Goal: Information Seeking & Learning: Learn about a topic

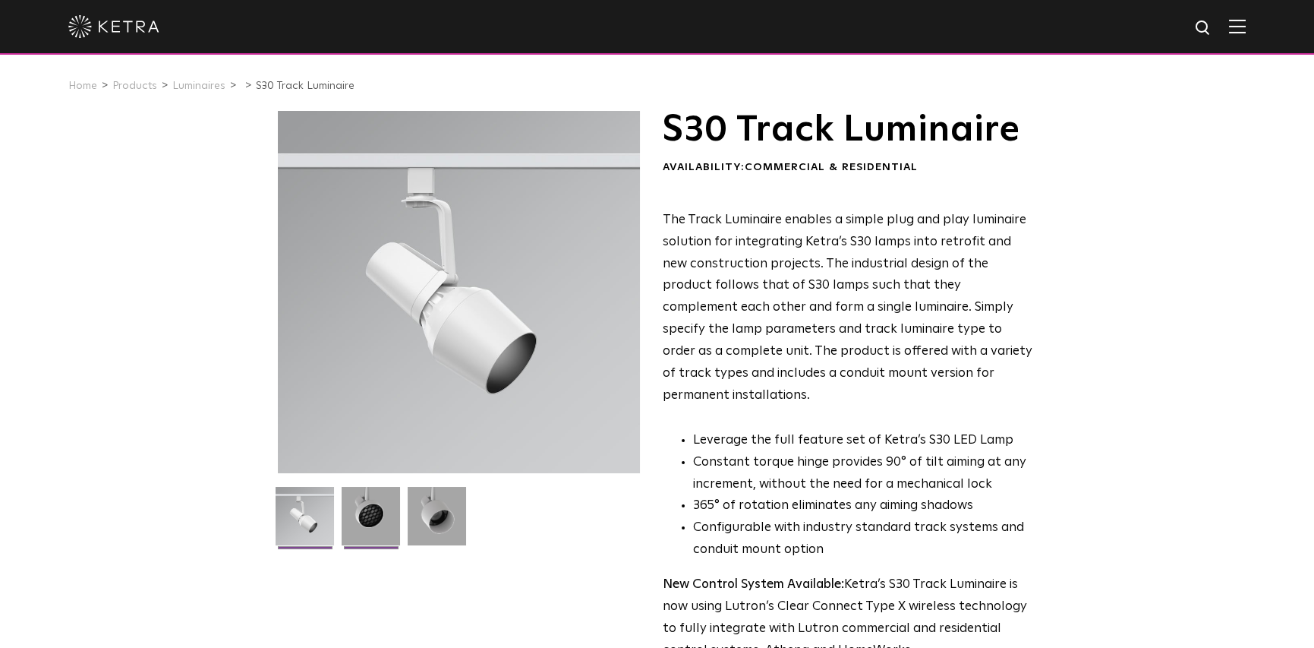
click at [392, 520] on img at bounding box center [371, 522] width 58 height 70
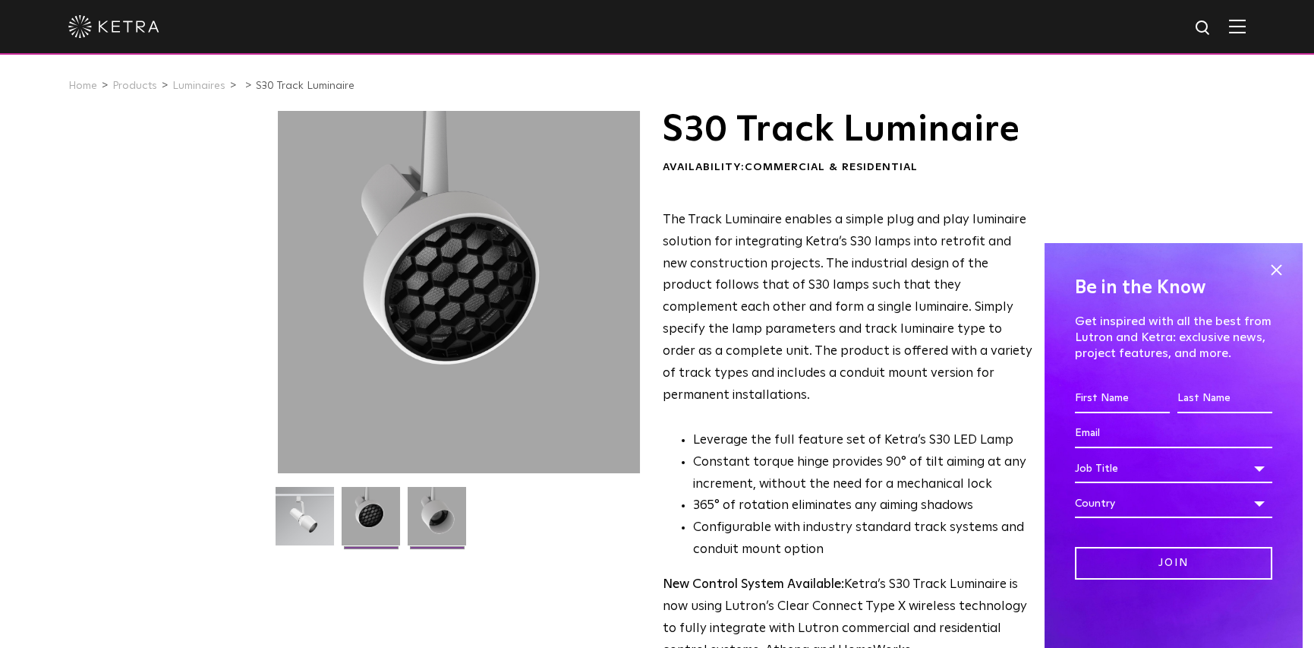
click at [448, 525] on img at bounding box center [437, 522] width 58 height 70
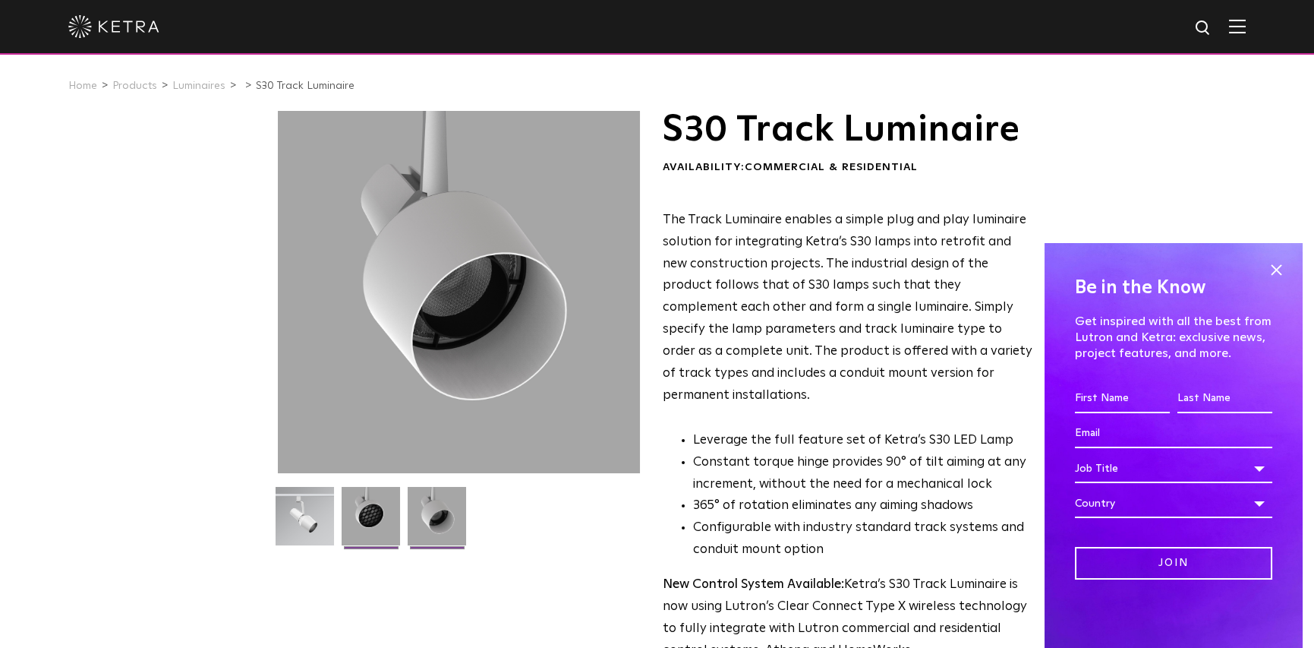
click at [367, 513] on img at bounding box center [371, 522] width 58 height 70
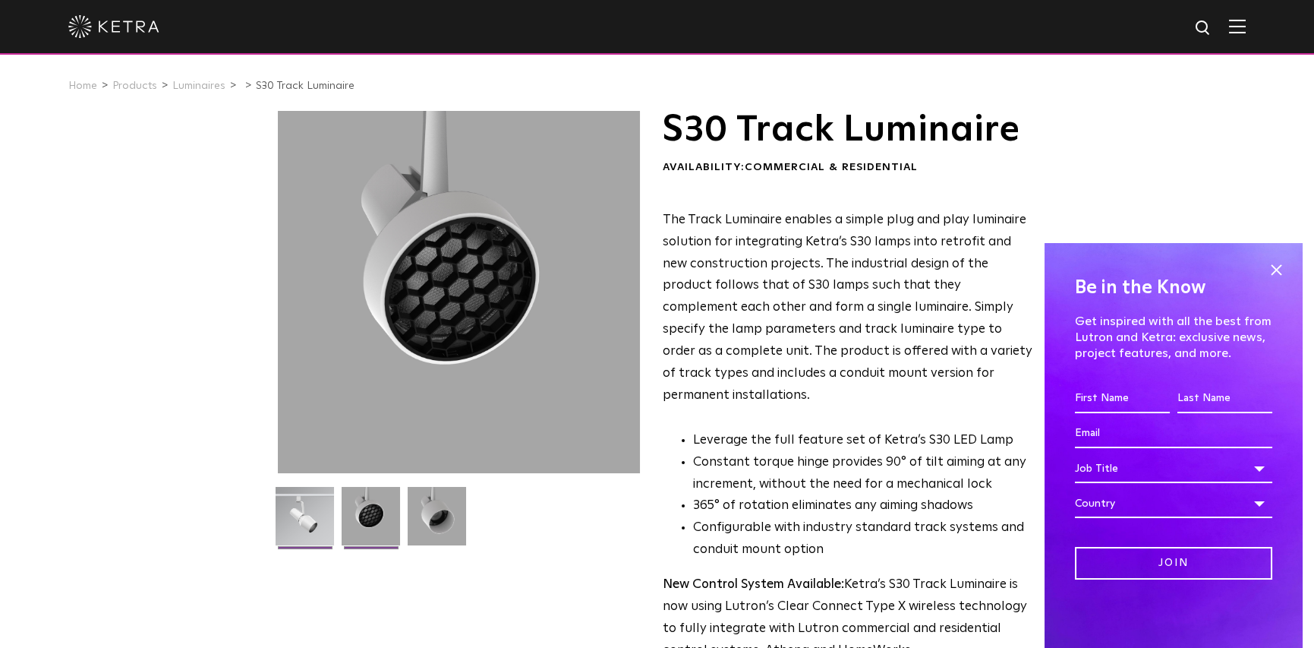
click at [326, 512] on img at bounding box center [305, 522] width 58 height 70
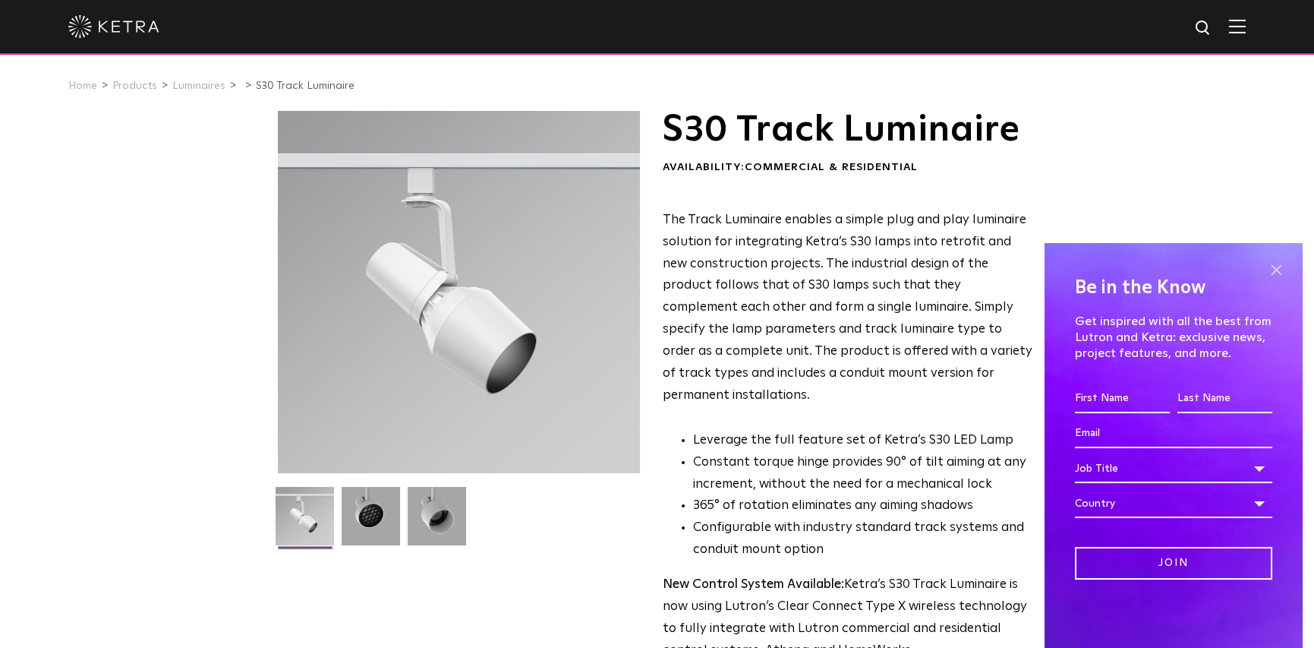
click at [1278, 267] on span at bounding box center [1276, 269] width 23 height 23
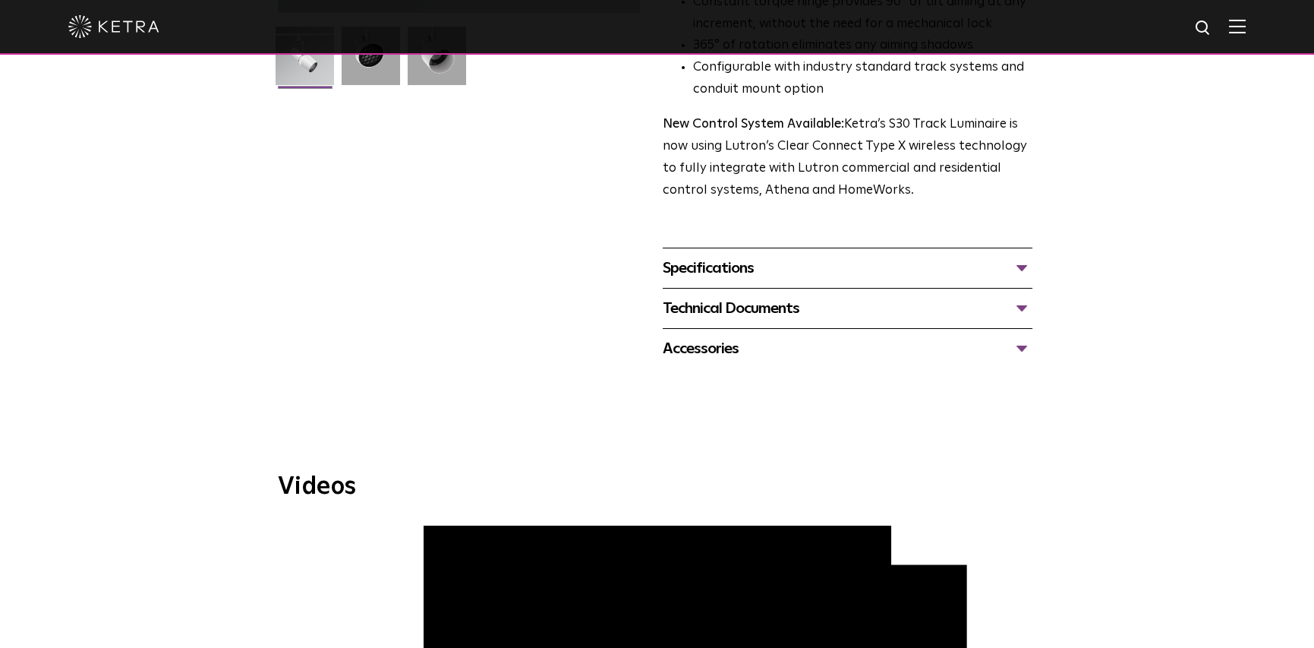
scroll to position [455, 0]
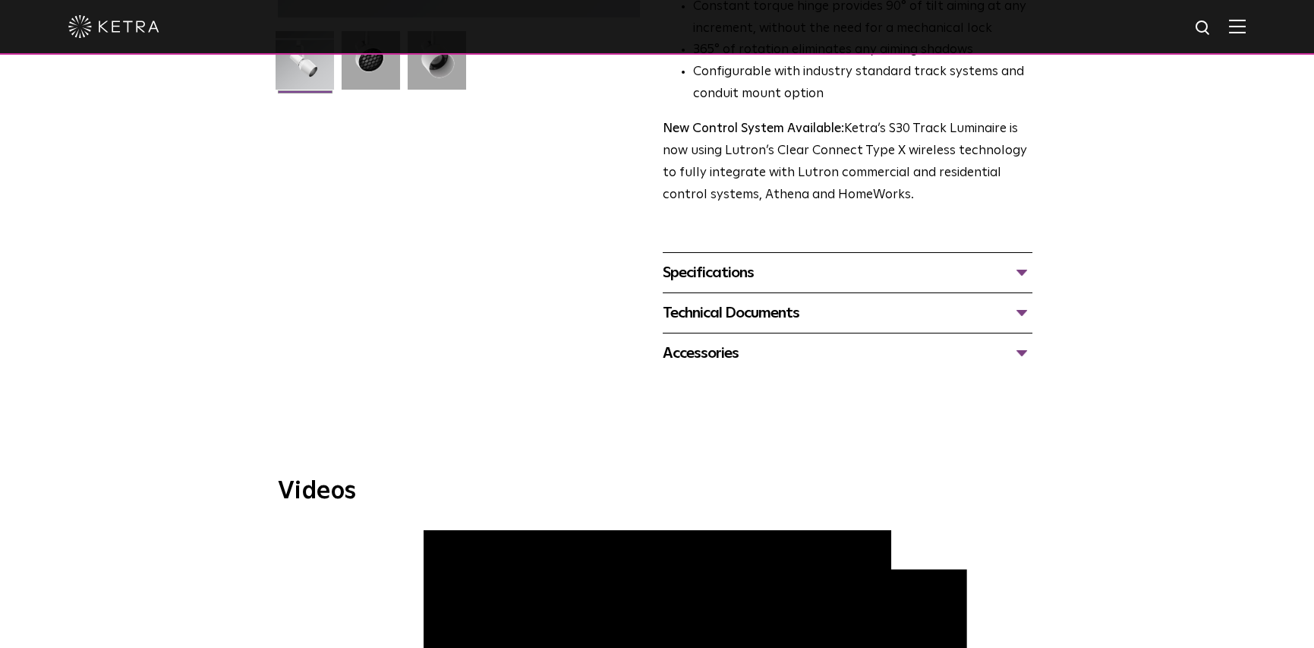
click at [816, 263] on div "Specifications LUMEN OUTPUTS 1100 HOUSING COLORS White, Black BEAM ANGLES 15°, …" at bounding box center [848, 272] width 370 height 40
click at [828, 260] on div "Specifications" at bounding box center [848, 272] width 370 height 24
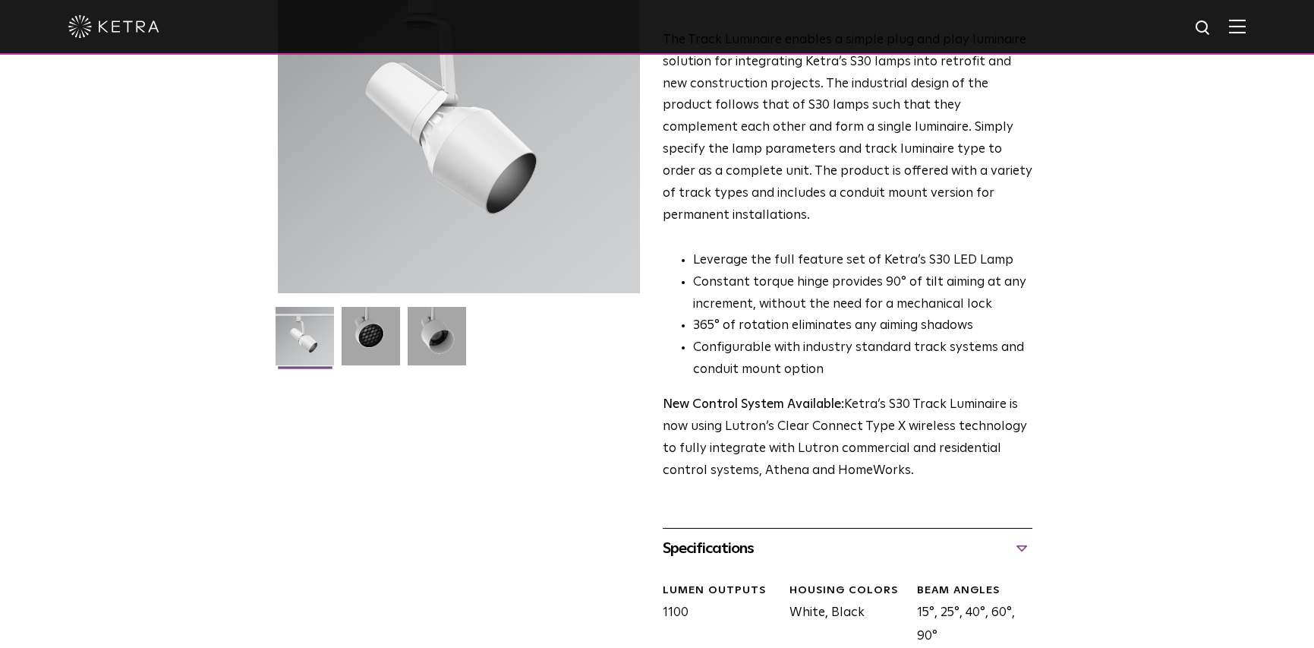
scroll to position [15, 0]
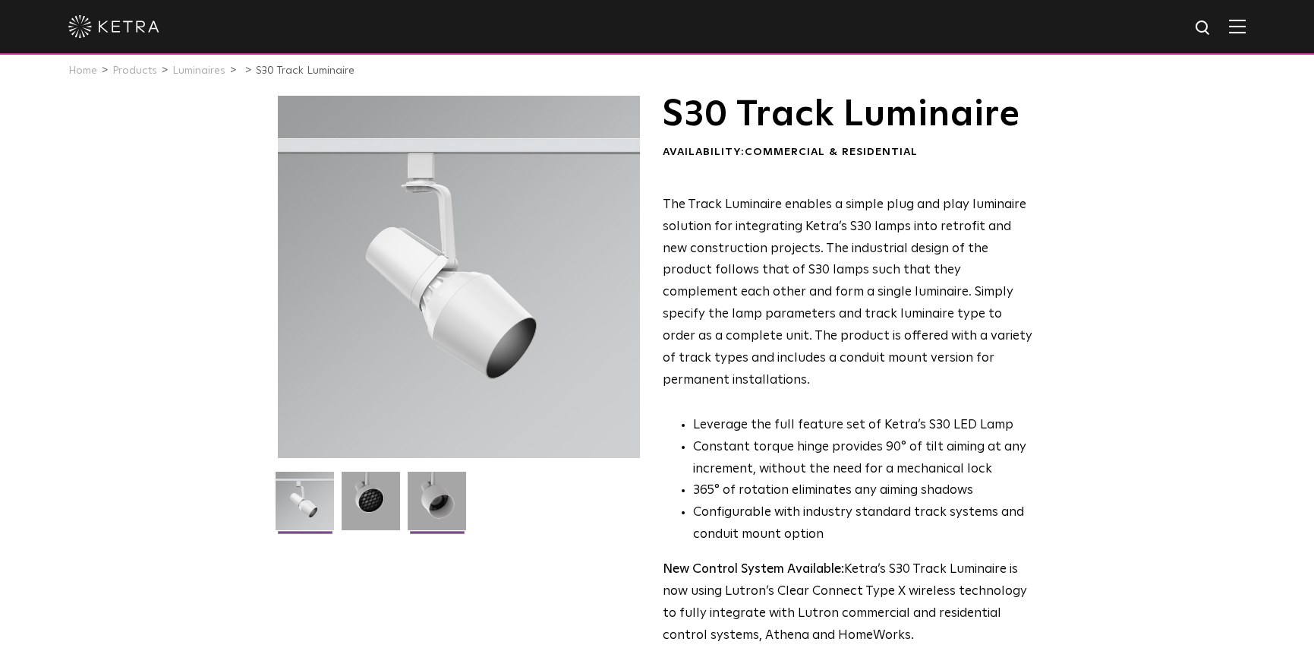
click at [425, 487] on img at bounding box center [437, 506] width 58 height 70
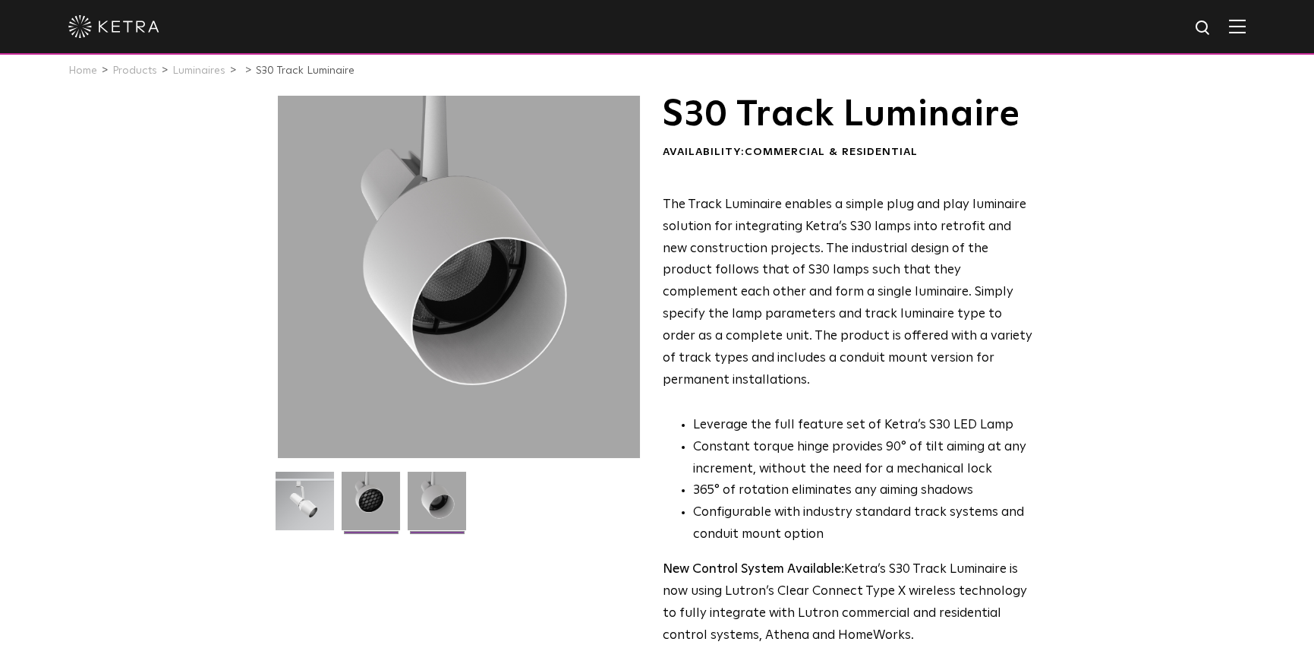
click at [359, 494] on img at bounding box center [371, 506] width 58 height 70
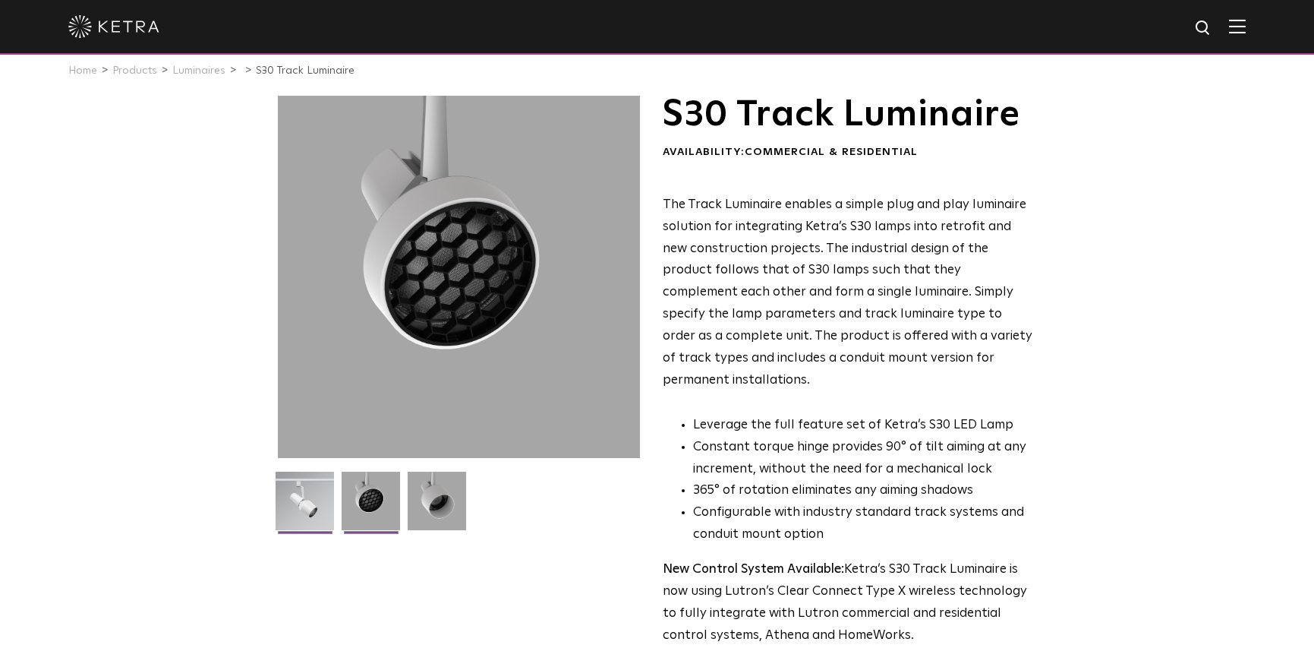
click at [304, 490] on img at bounding box center [305, 506] width 58 height 70
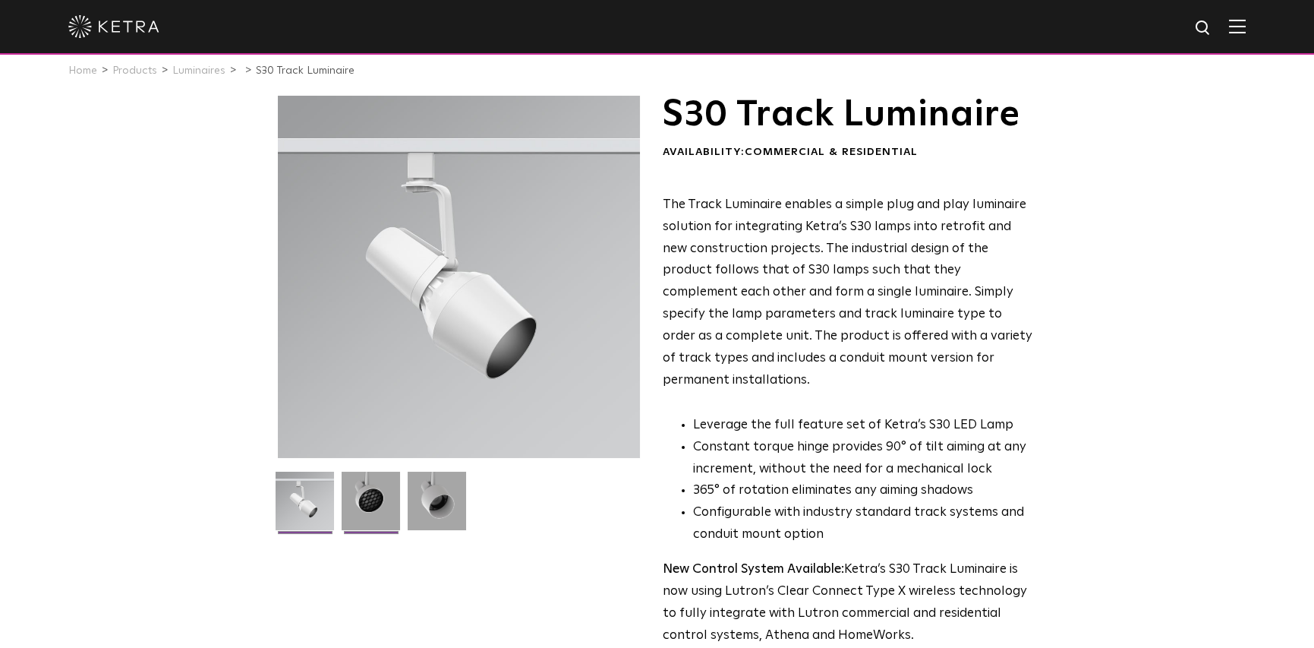
click at [393, 487] on img at bounding box center [371, 506] width 58 height 70
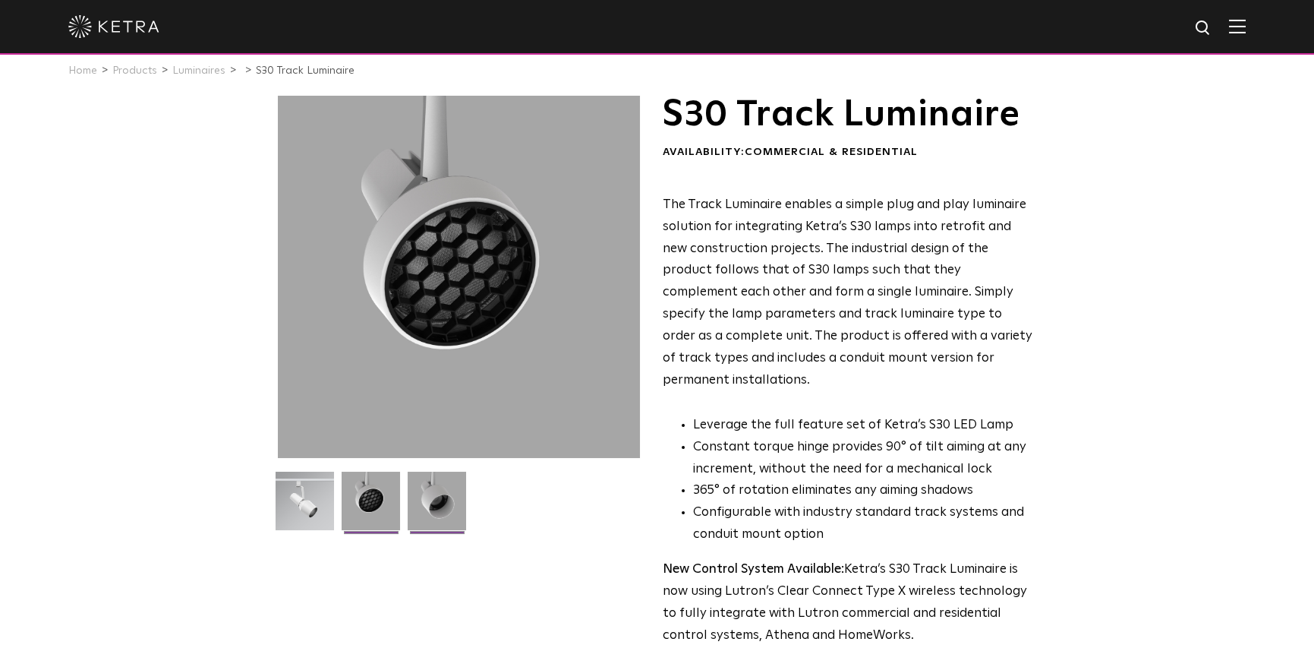
click at [434, 487] on img at bounding box center [437, 506] width 58 height 70
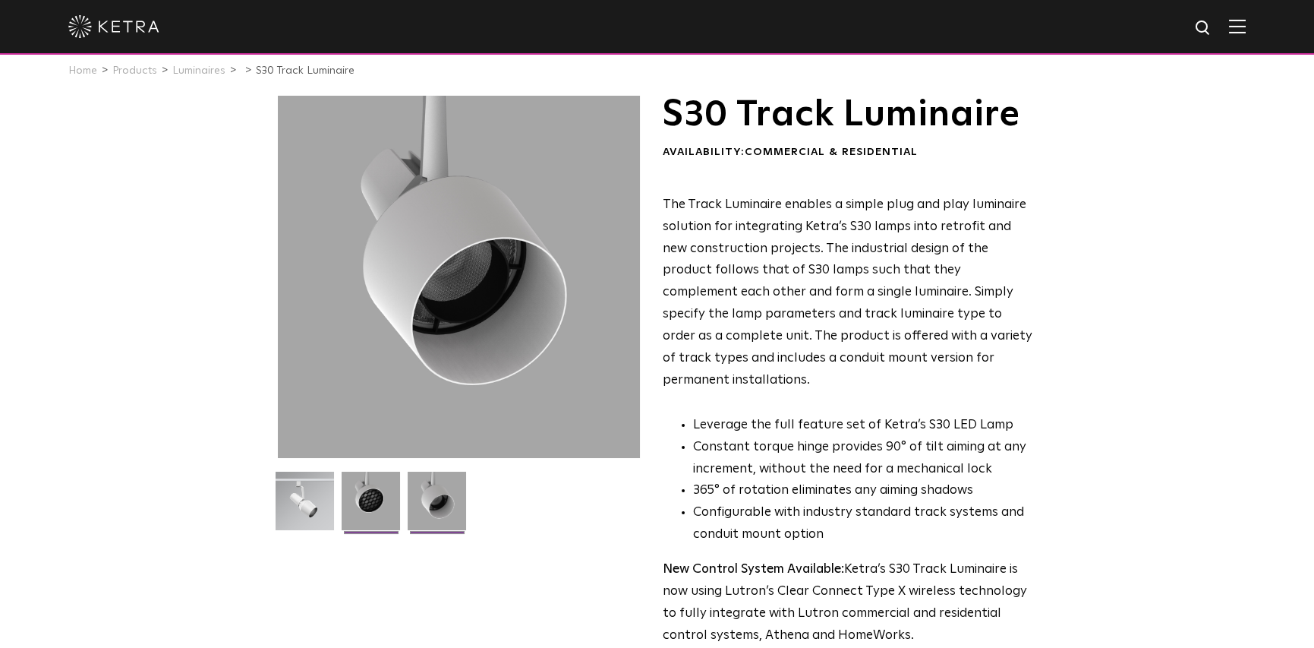
click at [361, 490] on img at bounding box center [371, 506] width 58 height 70
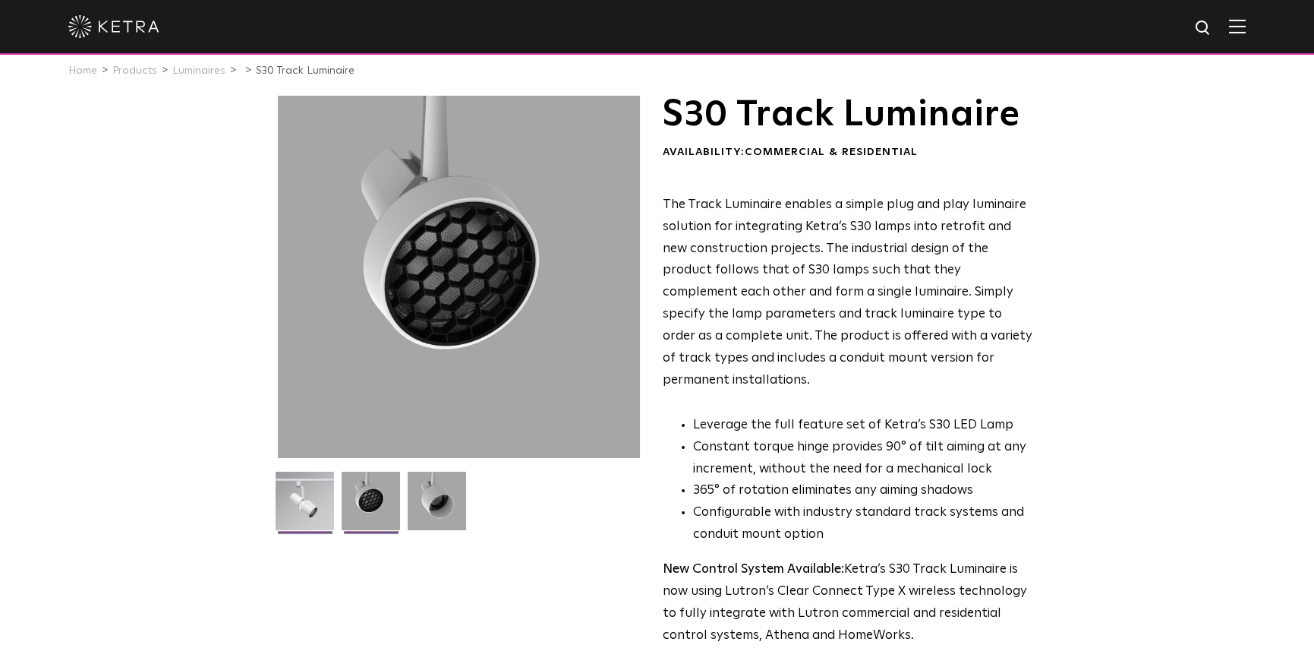
click at [282, 490] on img at bounding box center [305, 506] width 58 height 70
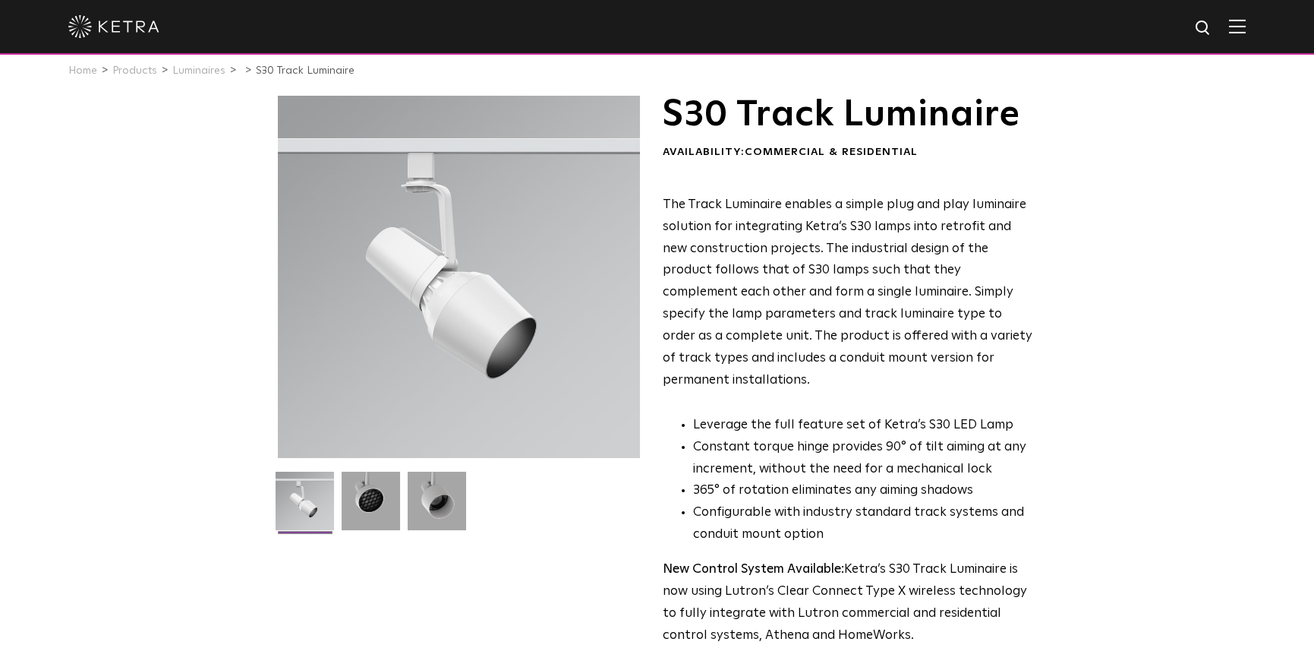
scroll to position [0, 0]
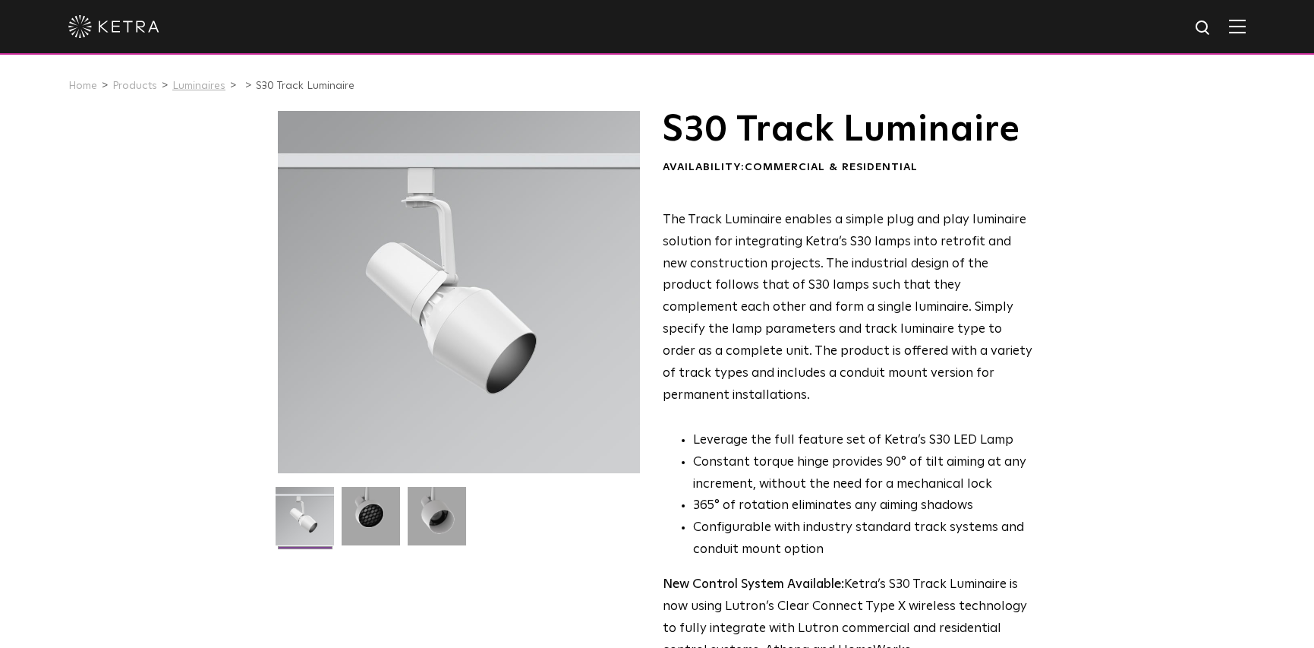
click at [206, 84] on link "Luminaires" at bounding box center [198, 85] width 53 height 11
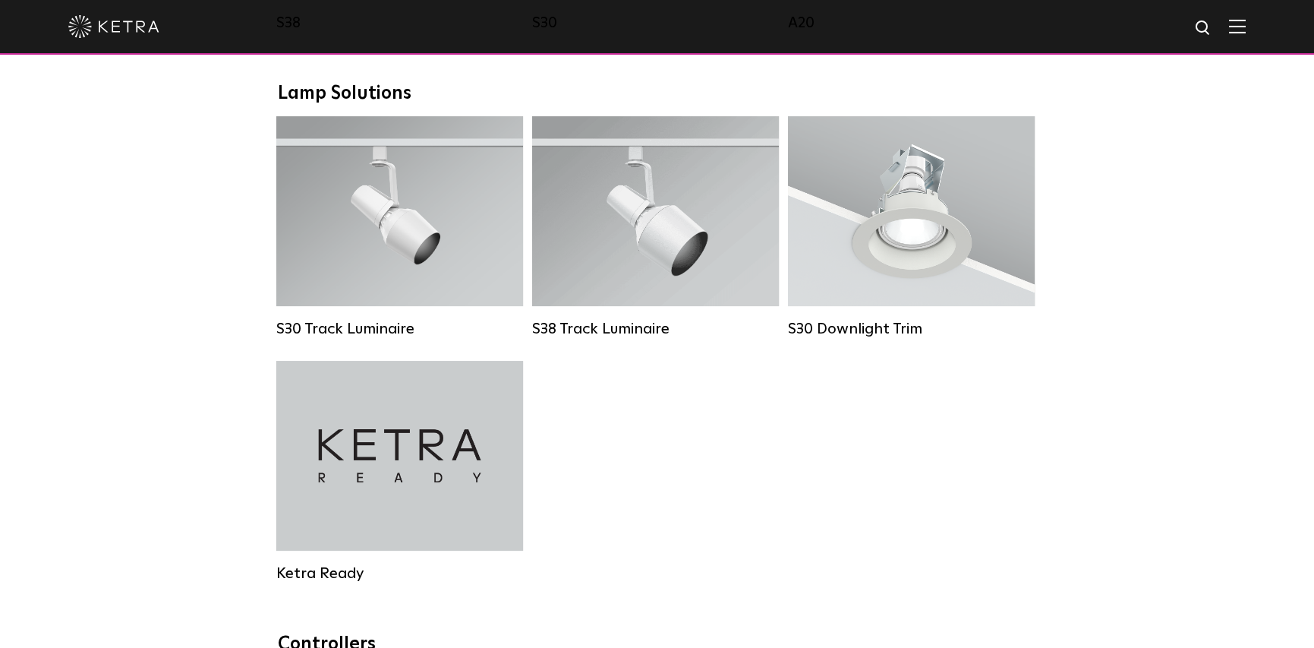
scroll to position [1290, 0]
